Goal: Task Accomplishment & Management: Manage account settings

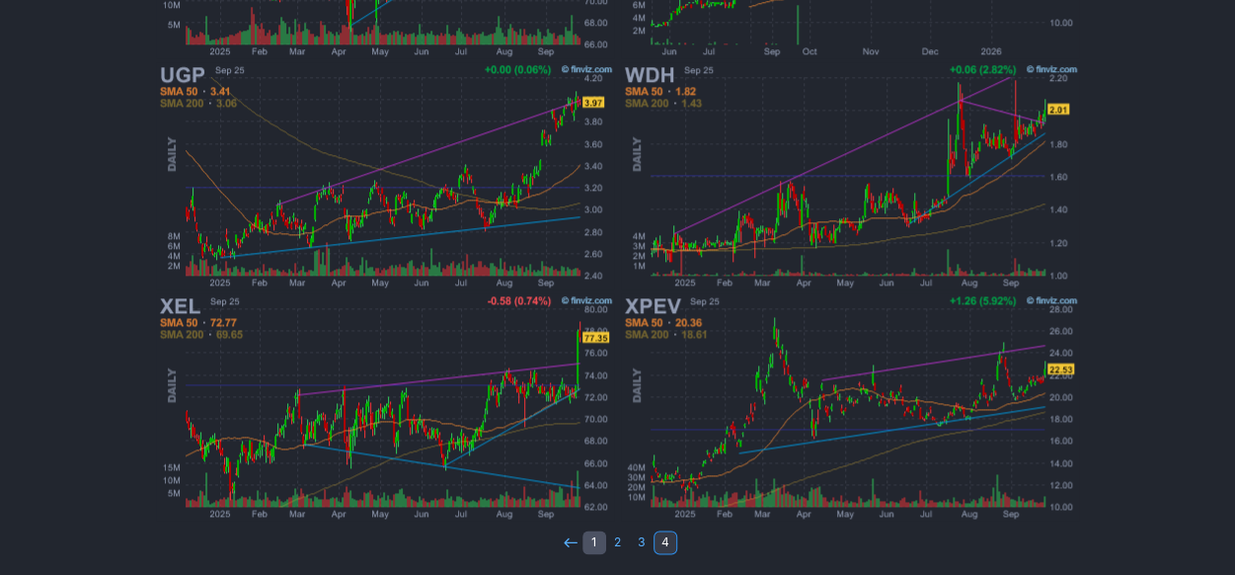
click at [587, 540] on link "1" at bounding box center [594, 542] width 24 height 24
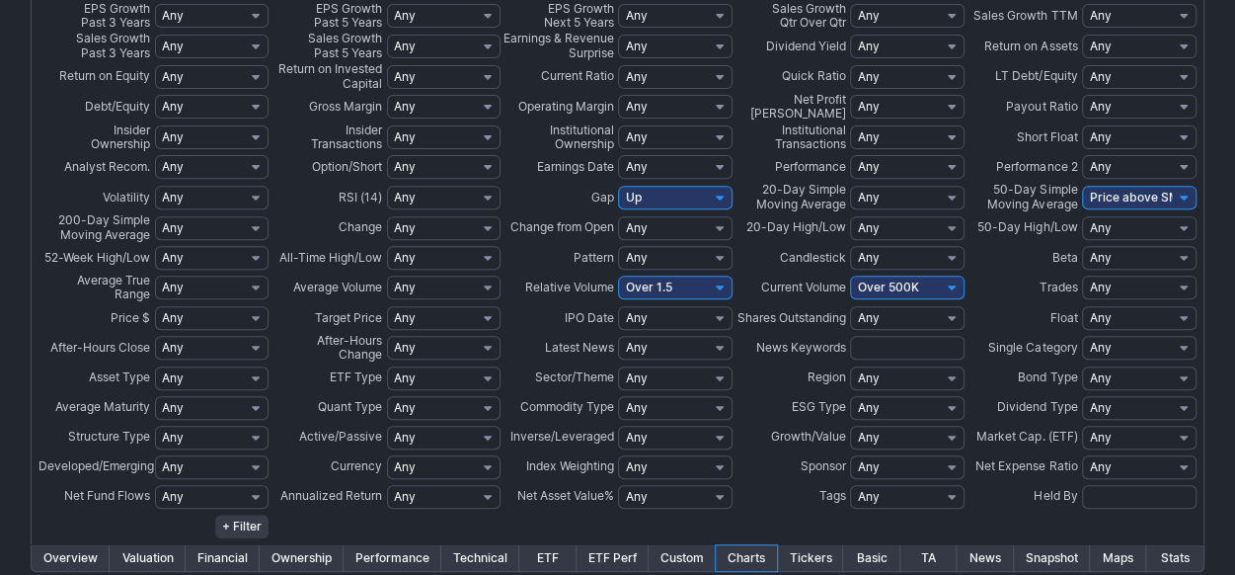
scroll to position [888, 0]
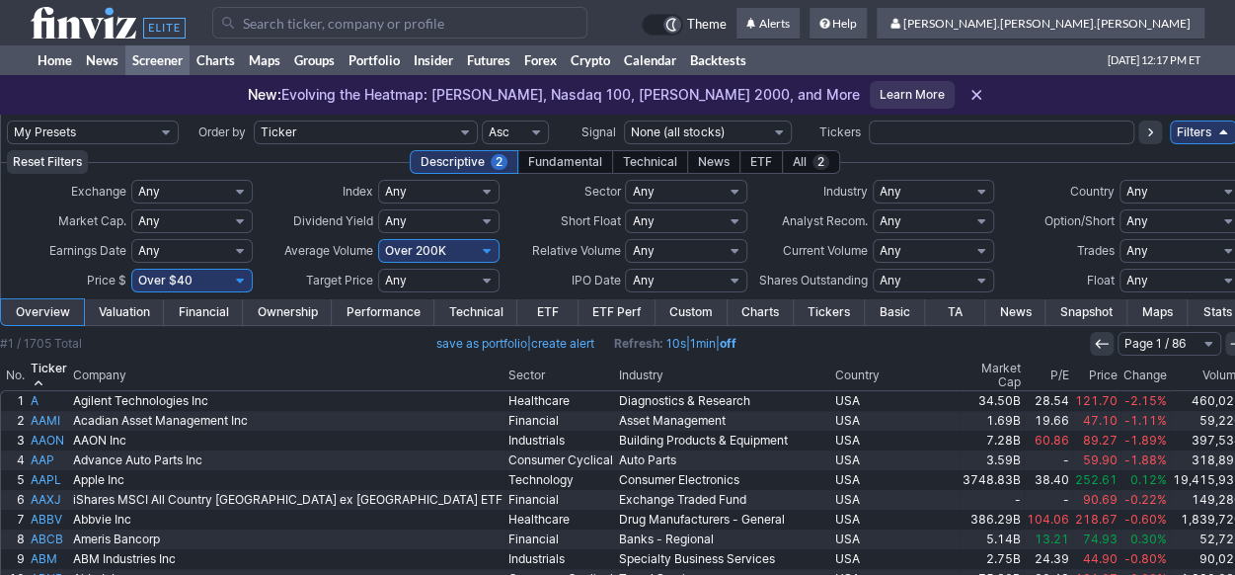
click at [176, 131] on select "My Presets -Save Screen -Edit Screens s: nuevo 2 2025 s: intradia s: CAIDA FUER…" at bounding box center [93, 132] width 172 height 24
click at [37, 120] on select "My Presets -Save Screen -Edit Screens s: nuevo 2 2025 s: intradia s: CAIDA FUER…" at bounding box center [93, 132] width 172 height 24
select select "My Presets"
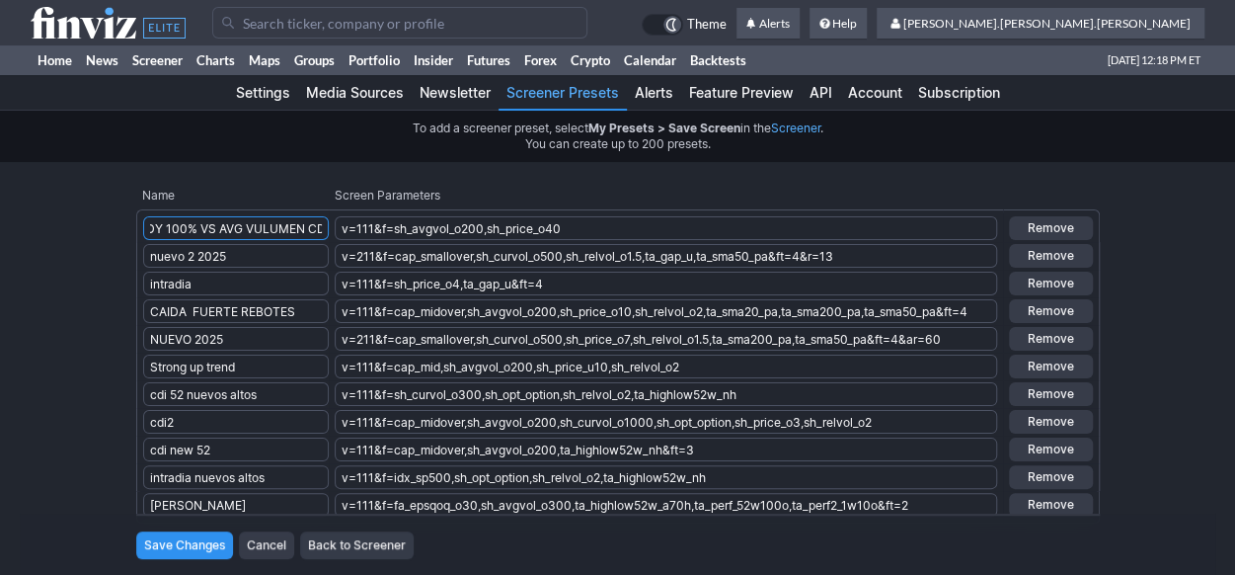
scroll to position [0, 16]
type input "TDY 100% VS AVG VULUMEN CDI"
click at [954, 171] on div "Settings Media Sources Newsletter Screener Presets Alerts Feature Preview API A…" at bounding box center [617, 353] width 1235 height 557
click at [278, 183] on th "Name" at bounding box center [232, 196] width 192 height 28
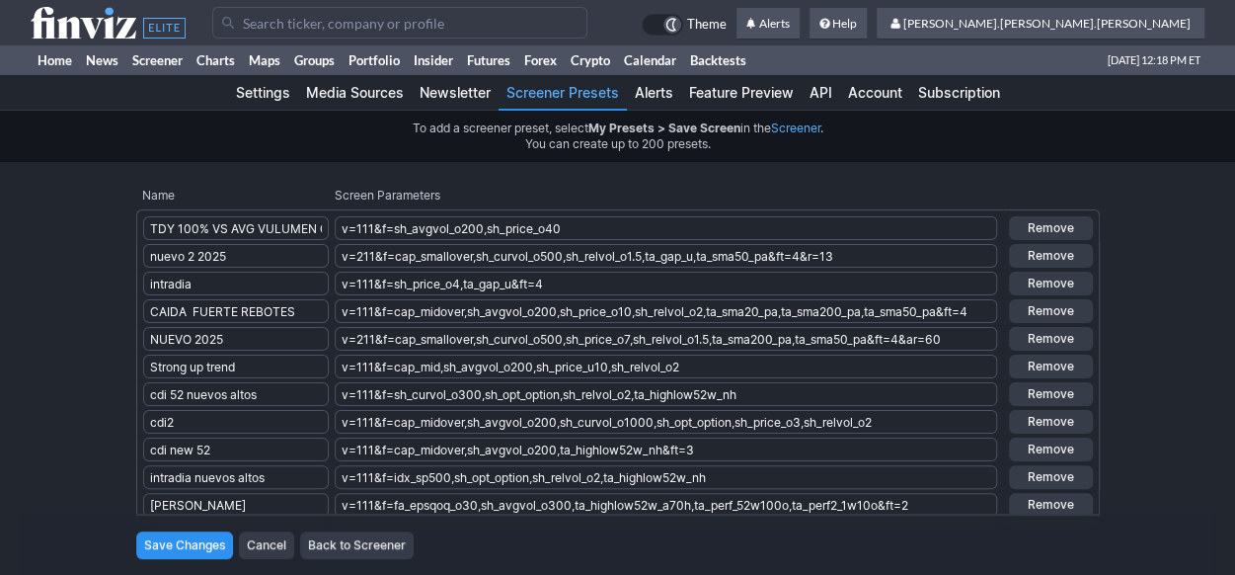
click at [1061, 510] on button "Remove" at bounding box center [1051, 505] width 84 height 24
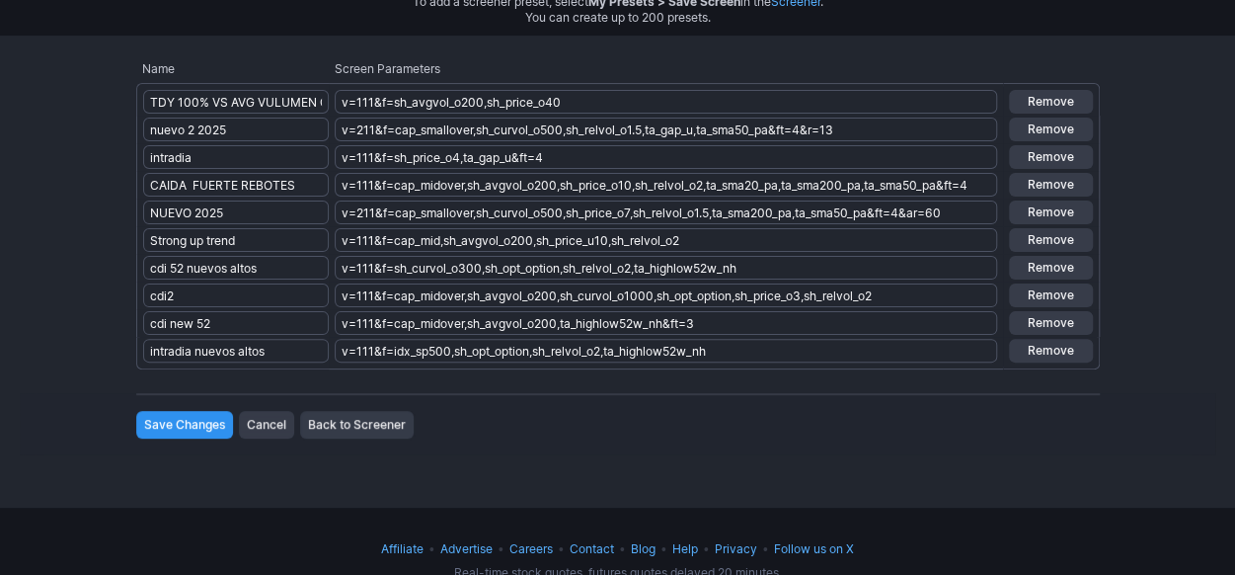
scroll to position [185, 0]
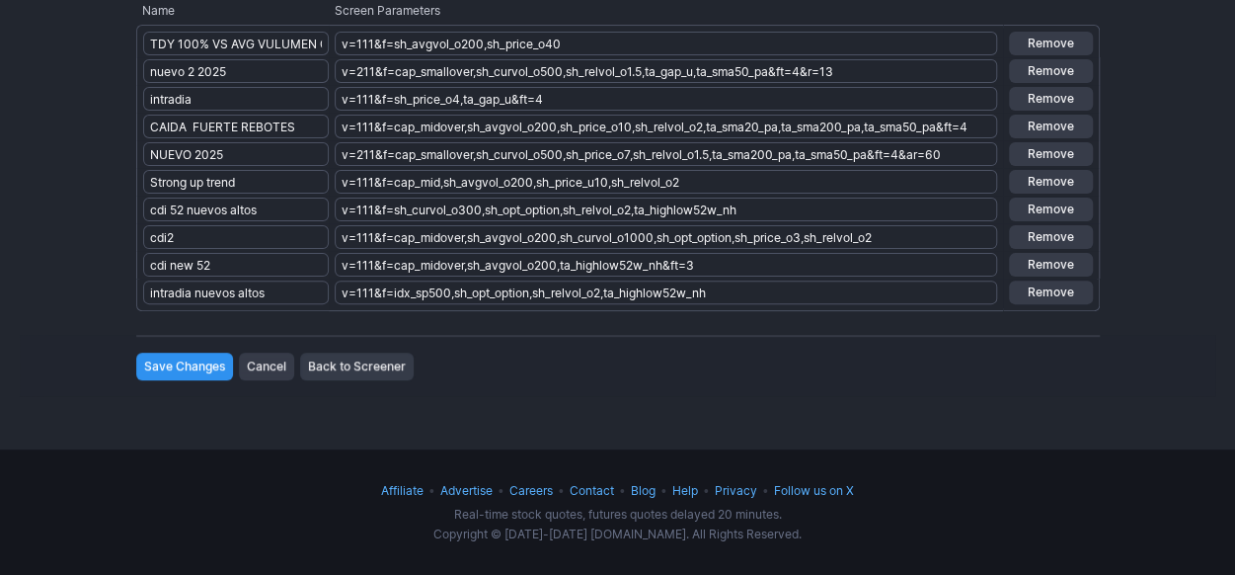
click at [150, 370] on input "Save Changes" at bounding box center [184, 366] width 97 height 28
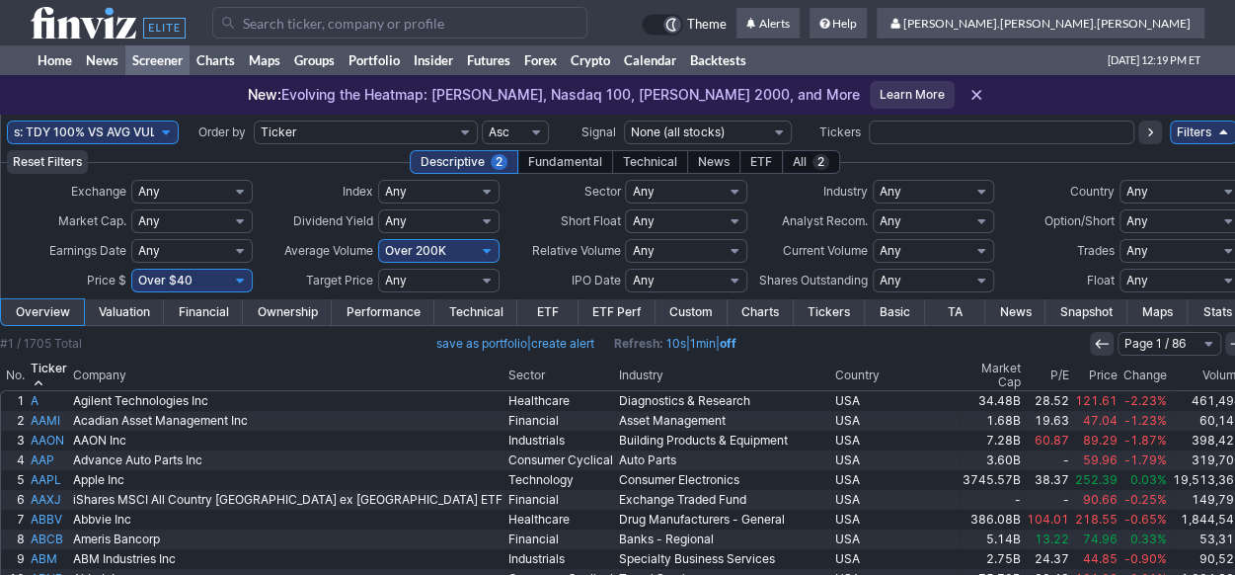
click at [747, 312] on link "Charts" at bounding box center [761, 312] width 66 height 26
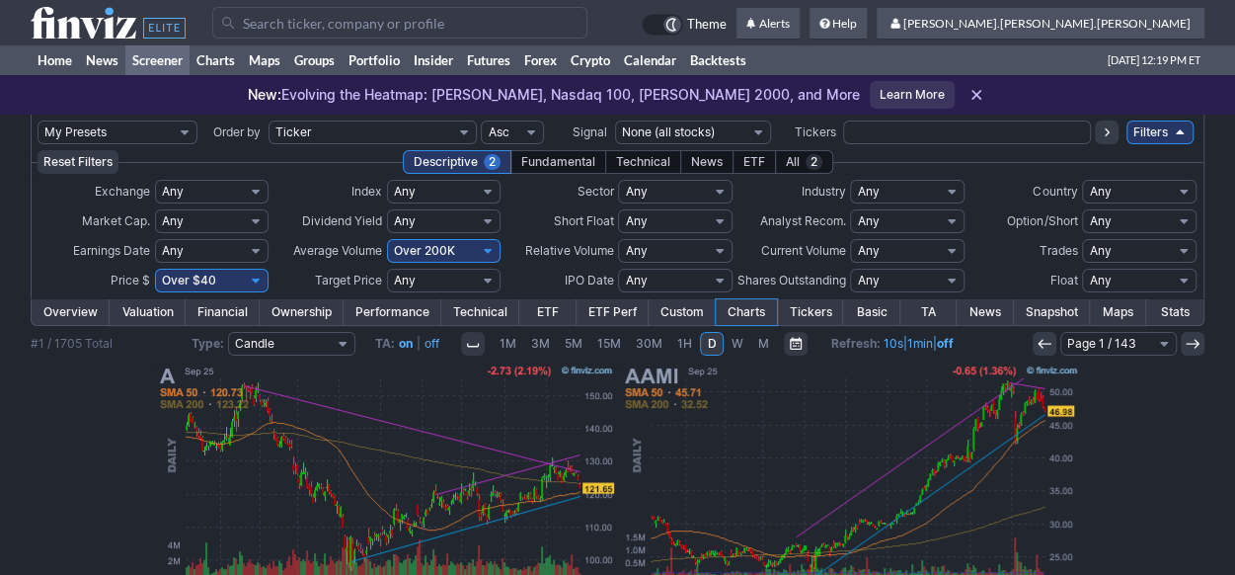
click at [245, 218] on select "Any Mega ($200bln and more) Large ($10bln to $200bln) Mid ($2bln to $10bln) Sma…" at bounding box center [212, 221] width 114 height 24
click at [1041, 98] on div "New: Evolving the Heatmap: Dow Jones, Nasdaq 100, Russell 2000, and More Learn …" at bounding box center [617, 94] width 1235 height 39
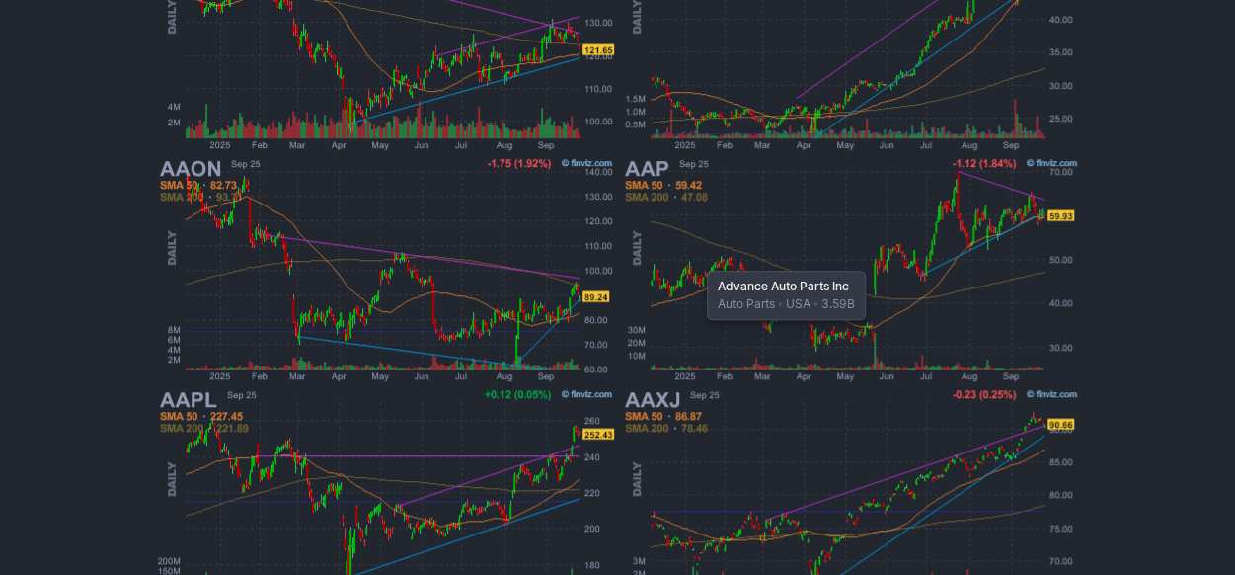
scroll to position [535, 0]
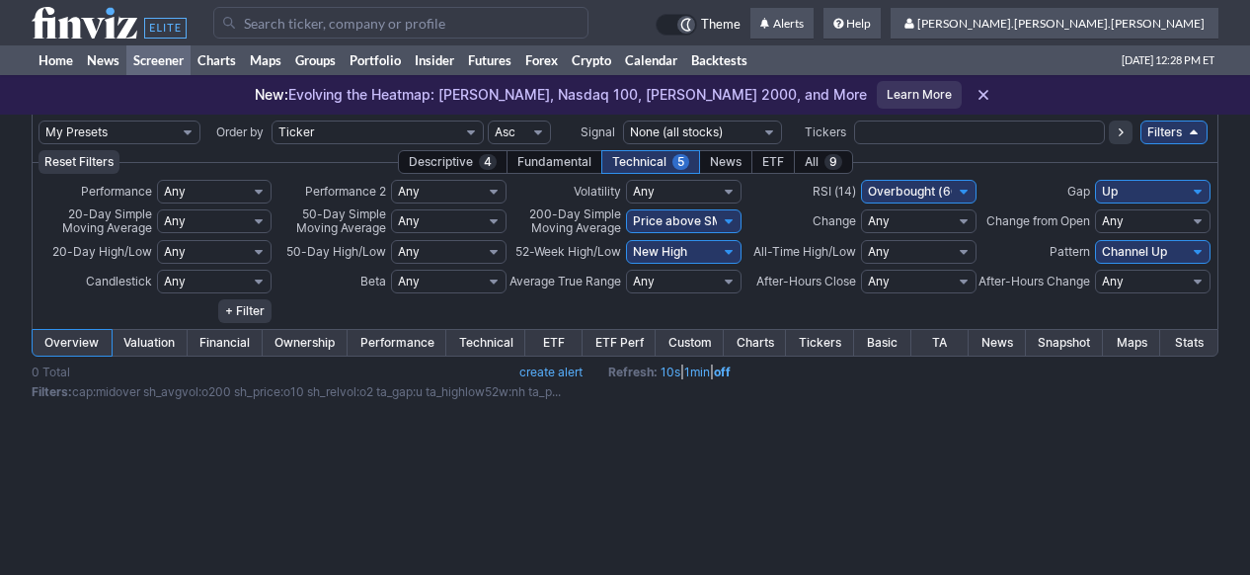
click at [176, 127] on select "My Presets -Save Screen -Edit Screens s: TDY 100% VS AVG VULUMEN CDI s: nuevo 2…" at bounding box center [119, 132] width 162 height 24
click at [38, 120] on select "My Presets -Save Screen -Edit Screens s: TDY 100% VS AVG VULUMEN CDI s: nuevo 2…" at bounding box center [119, 132] width 162 height 24
select select "My Presets"
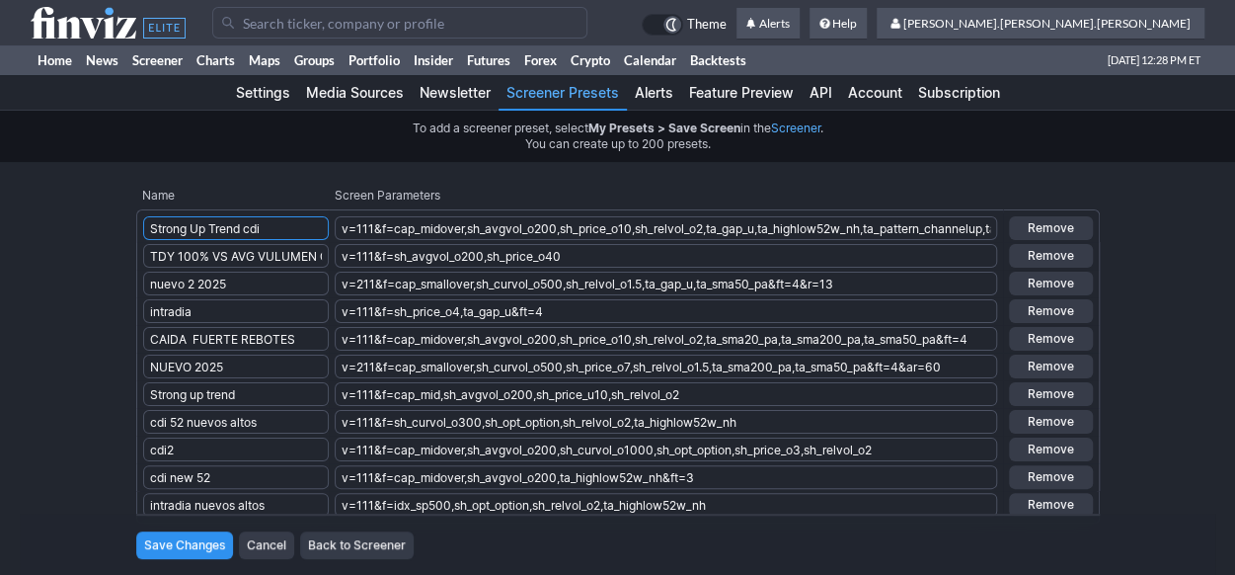
type input "Strong Up Trend cdi"
click at [200, 536] on input "Save Changes" at bounding box center [184, 545] width 97 height 28
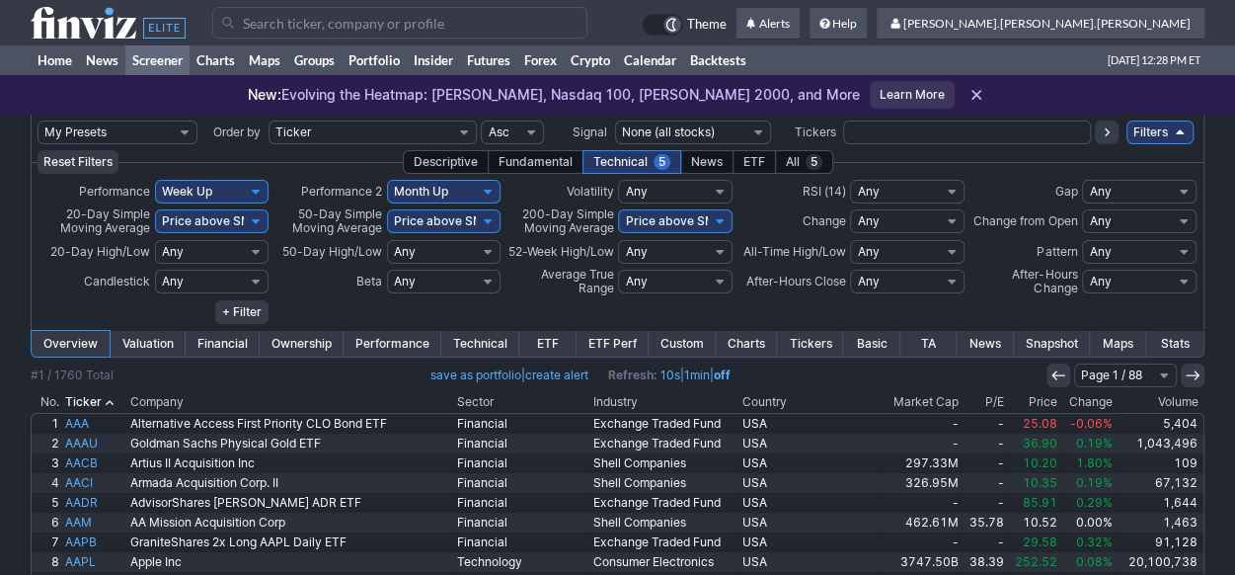
click at [188, 129] on select "My Presets -Save Screen -Edit Screens s: Strong Up Trend cdi s: TDY 100% VS AVG…" at bounding box center [118, 132] width 160 height 24
click at [38, 120] on select "My Presets -Save Screen -Edit Screens s: Strong Up Trend cdi s: TDY 100% VS AVG…" at bounding box center [118, 132] width 160 height 24
select select "My Presets"
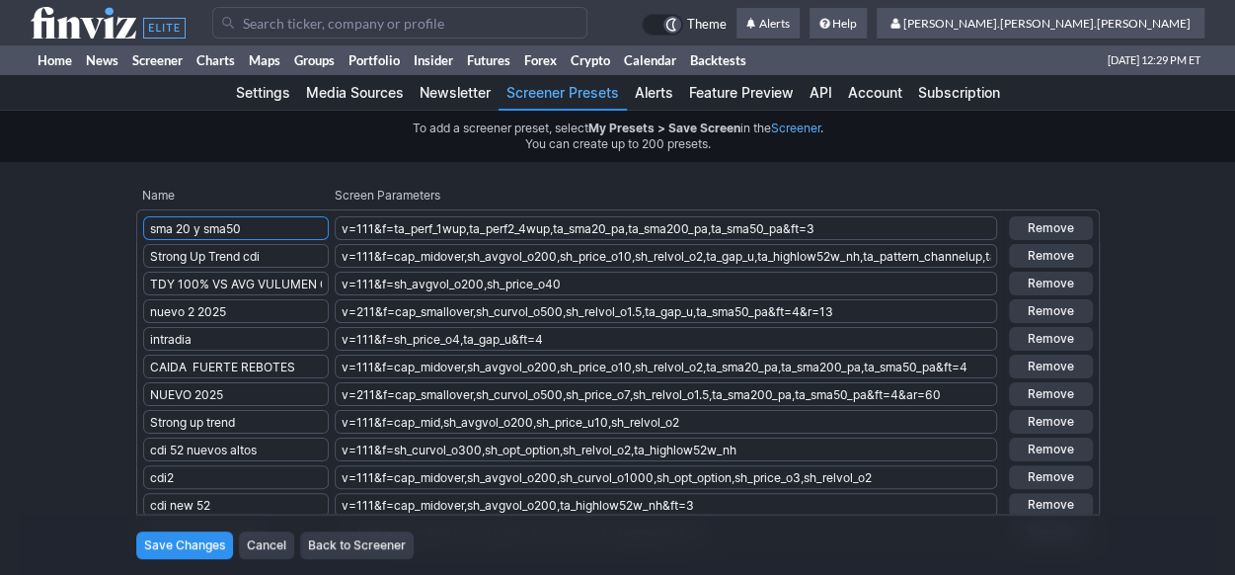
type input "sma 20 y sma50"
click at [218, 549] on input "Save Changes" at bounding box center [184, 545] width 97 height 28
